Goal: Task Accomplishment & Management: Use online tool/utility

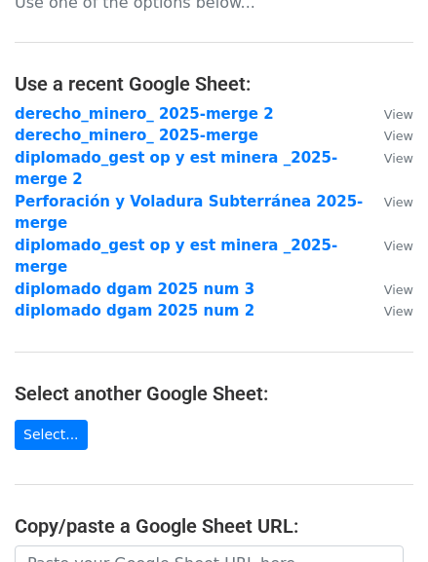
scroll to position [88, 0]
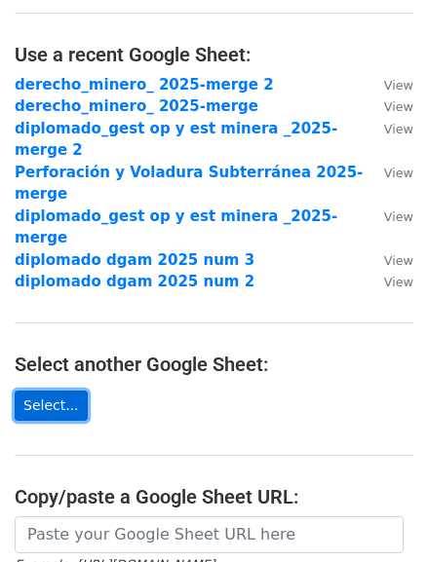
click at [58, 391] on link "Select..." at bounding box center [51, 406] width 73 height 30
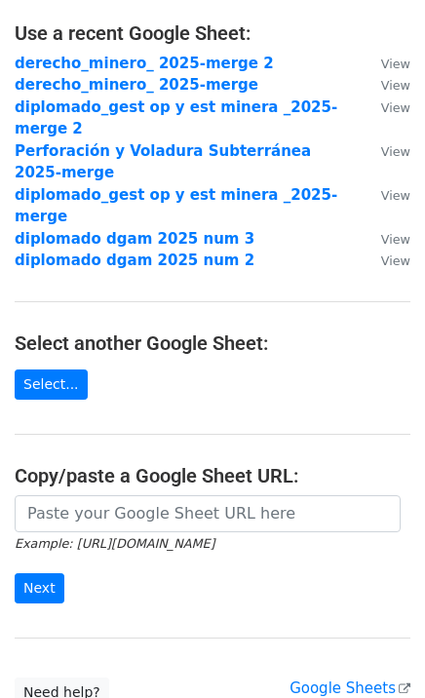
scroll to position [209, 0]
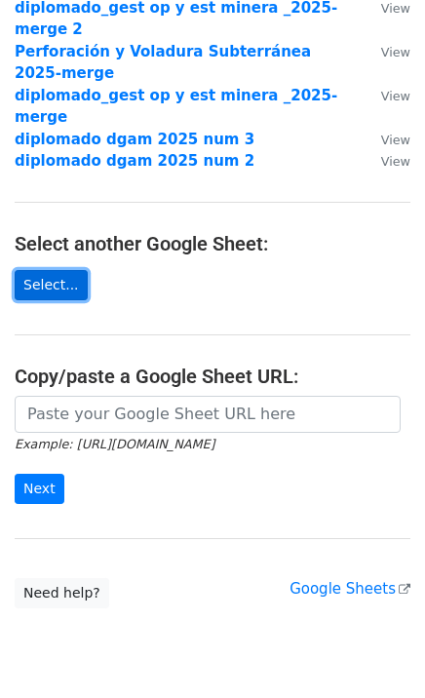
click at [51, 270] on link "Select..." at bounding box center [51, 285] width 73 height 30
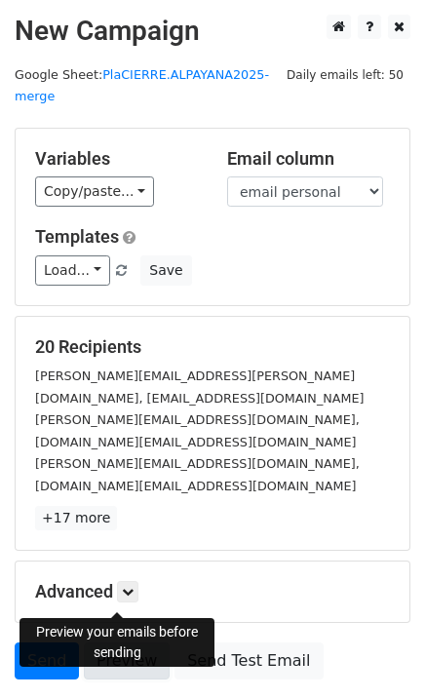
click at [122, 642] on link "Preview" at bounding box center [127, 660] width 86 height 37
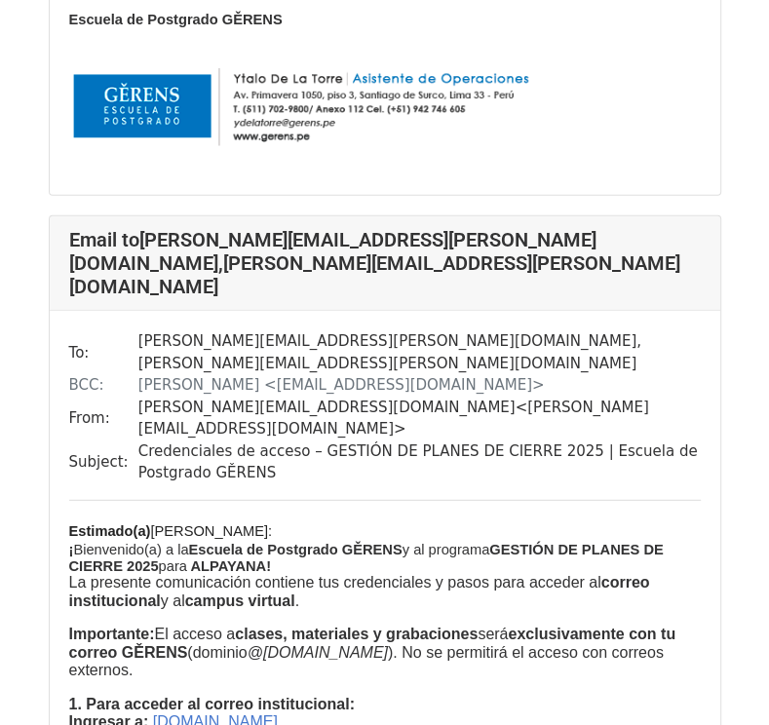
scroll to position [6434, 0]
